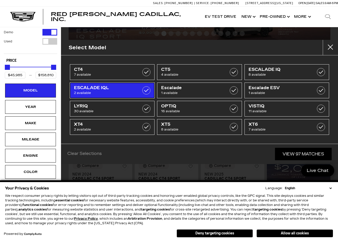
click at [108, 91] on span "2 available" at bounding box center [106, 92] width 65 height 5
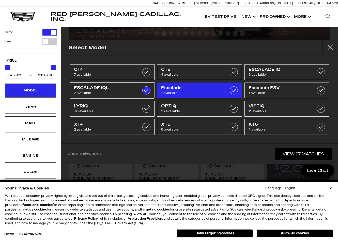
type input "$141,015"
type input "$156,240"
checkbox input "true"
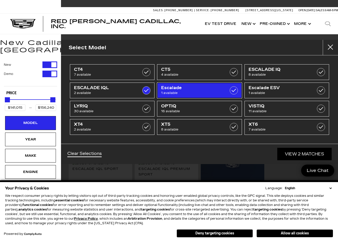
click at [179, 91] on span "1 available" at bounding box center [193, 92] width 65 height 5
type input "$131,969"
checkbox input "true"
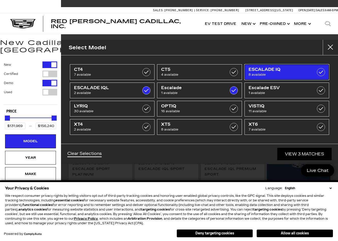
click at [286, 71] on span "ESCALADE IQ" at bounding box center [280, 69] width 65 height 5
type input "$158,810"
checkbox input "true"
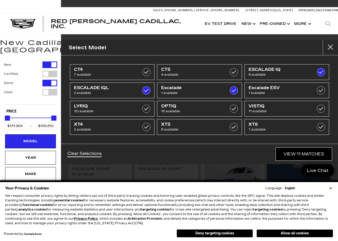
click at [315, 151] on link "View 11 Matches" at bounding box center [304, 154] width 56 height 12
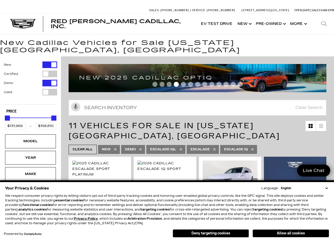
click at [326, 189] on select "English Spanish / Español English / United Kingdom Korean / 한국어 Vietnamese / Ti…" at bounding box center [303, 188] width 49 height 5
click at [237, 235] on button "Deny targeting cookies" at bounding box center [211, 233] width 76 height 8
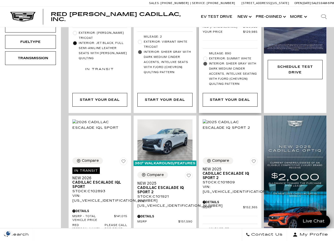
scroll to position [254, 0]
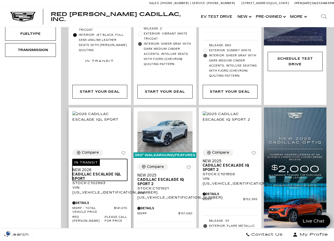
click at [117, 172] on span "Cadillac ESCALADE IQL Sport" at bounding box center [97, 176] width 51 height 9
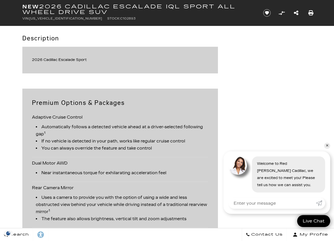
scroll to position [614, 0]
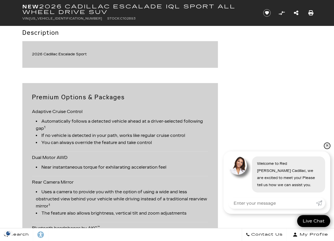
click at [326, 145] on link "✕" at bounding box center [327, 146] width 6 height 6
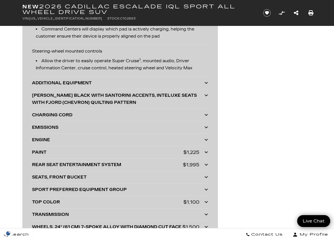
scroll to position [1249, 0]
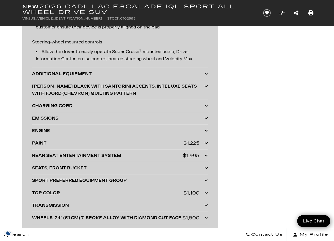
click at [85, 78] on div "ADDITIONAL EQUIPMENT LPO, BLUETOOTH HEADPHONES BY AKG $400 LPO, ETRUNK SLIDING …" at bounding box center [120, 74] width 176 height 12
click at [208, 73] on icon at bounding box center [206, 74] width 4 height 4
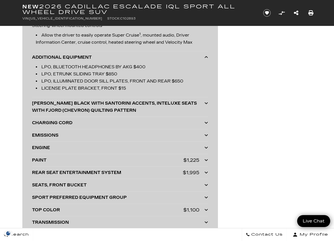
scroll to position [1274, 0]
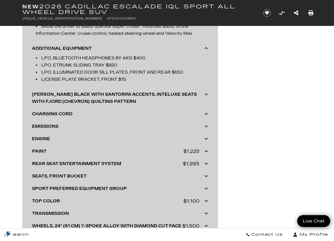
click at [203, 163] on div "REAR SEAT ENTERTAINMENT SYSTEM $1,995" at bounding box center [120, 163] width 176 height 7
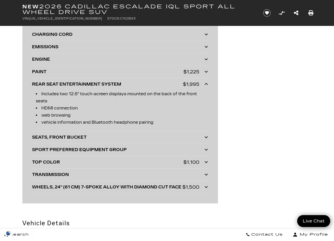
scroll to position [1375, 0]
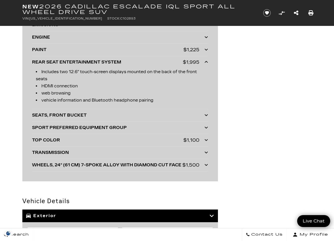
click at [204, 139] on div "TOP COLOR $1,100" at bounding box center [120, 140] width 176 height 7
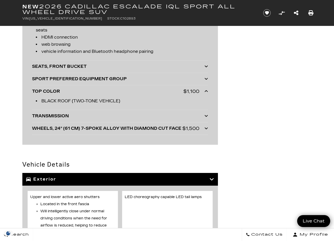
scroll to position [1426, 0]
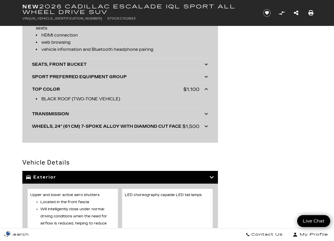
click at [206, 127] on icon at bounding box center [206, 126] width 4 height 4
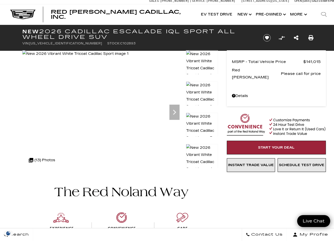
scroll to position [0, 0]
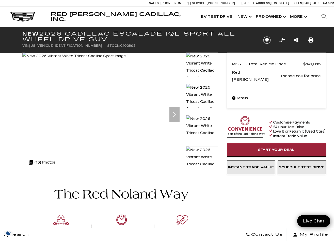
click at [208, 154] on img at bounding box center [202, 160] width 32 height 29
click at [206, 93] on img at bounding box center [202, 98] width 32 height 29
click at [208, 125] on img at bounding box center [202, 129] width 32 height 29
click at [205, 128] on img at bounding box center [202, 129] width 32 height 29
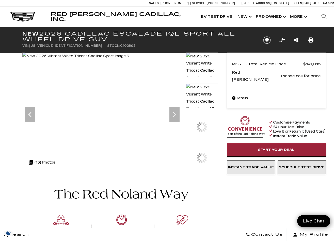
click at [203, 94] on img at bounding box center [202, 97] width 32 height 29
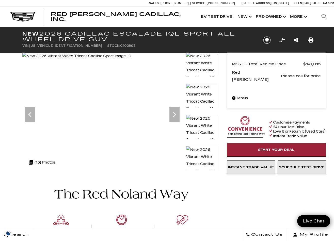
click at [208, 91] on img at bounding box center [202, 97] width 32 height 29
click at [204, 123] on img at bounding box center [202, 129] width 32 height 29
click at [203, 153] on img at bounding box center [202, 160] width 32 height 29
click at [204, 130] on img at bounding box center [202, 129] width 32 height 29
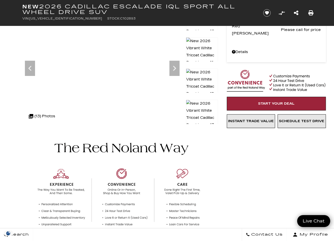
scroll to position [51, 0]
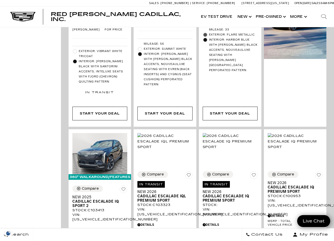
scroll to position [457, 0]
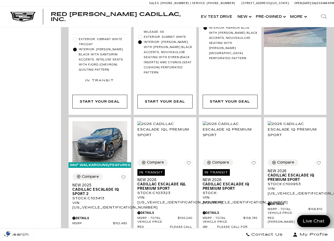
click at [40, 151] on div "New Certified Demo Used Type Price $131,969 $158,810 Model Year Make Mileage En…" at bounding box center [30, 104] width 61 height 1009
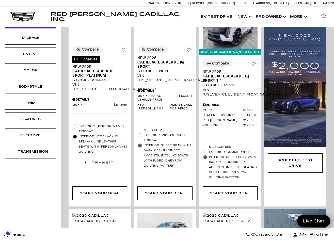
scroll to position [0, 0]
